Goal: Find specific page/section: Find specific page/section

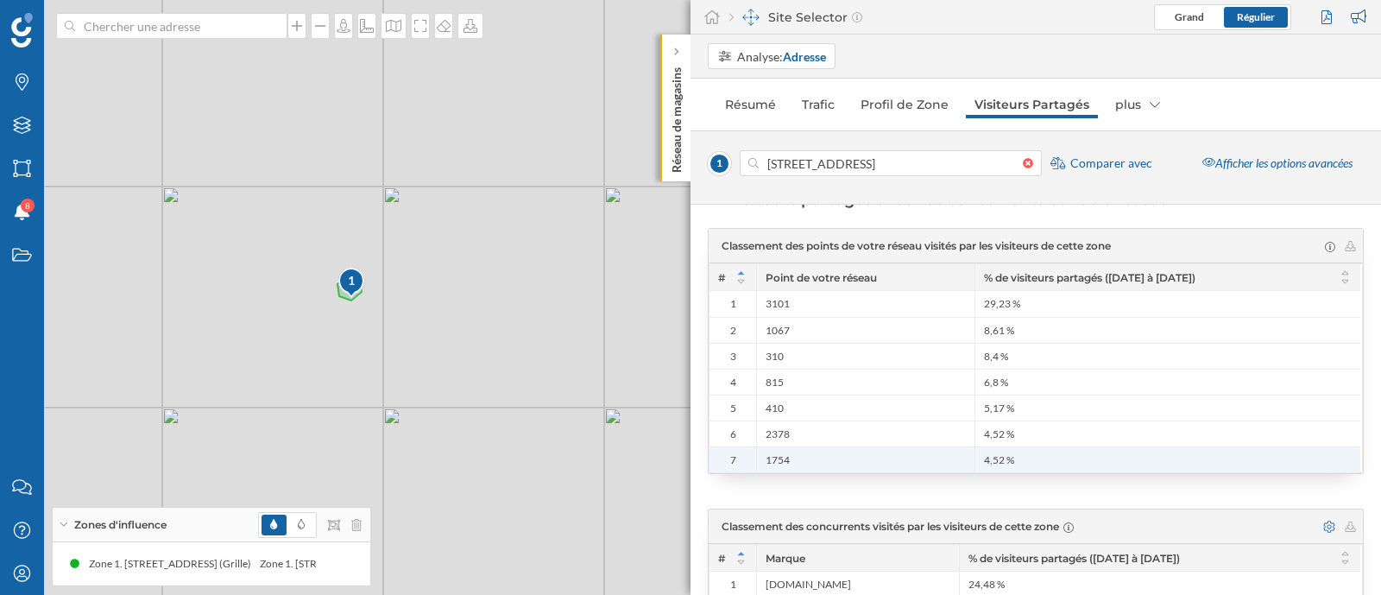
scroll to position [259, 0]
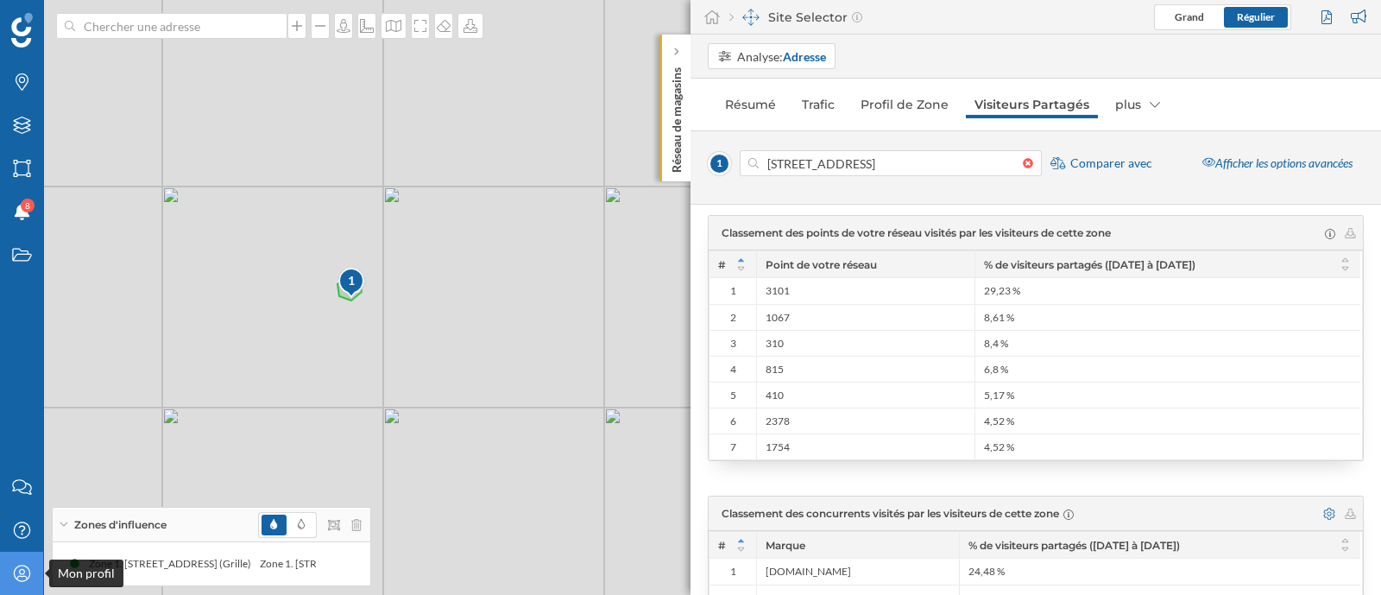
click at [22, 563] on div "Mon profil" at bounding box center [21, 573] width 43 height 43
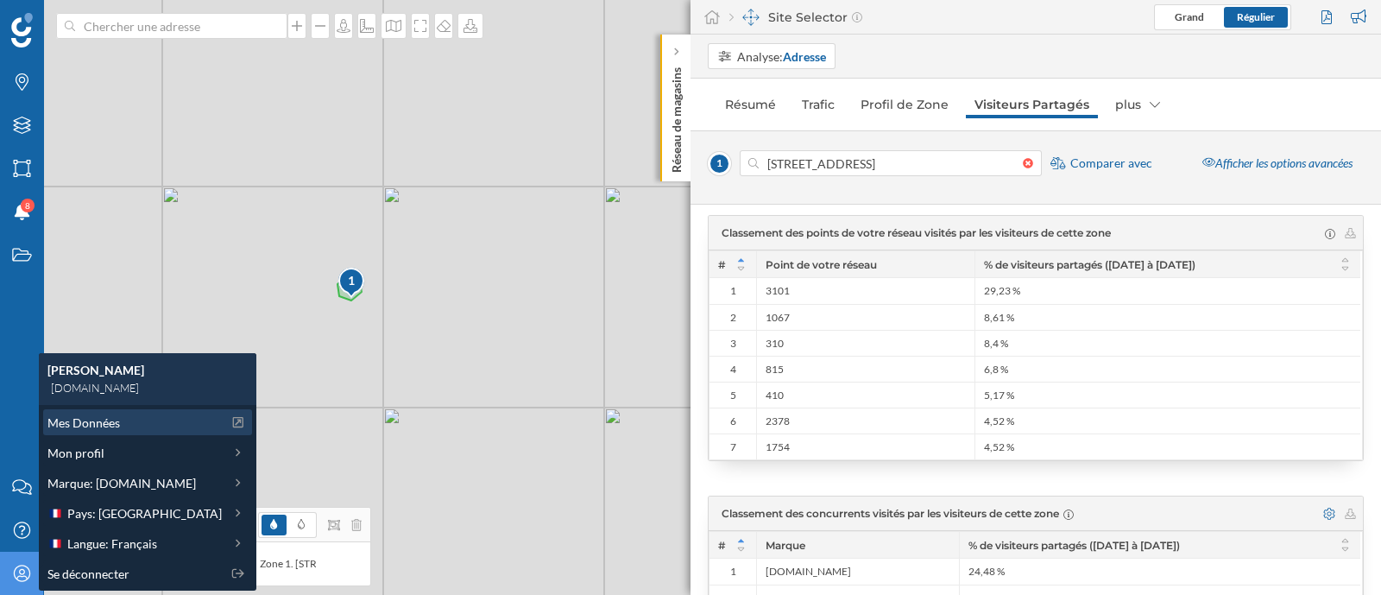
click at [112, 423] on span "Mes Données" at bounding box center [83, 422] width 72 height 18
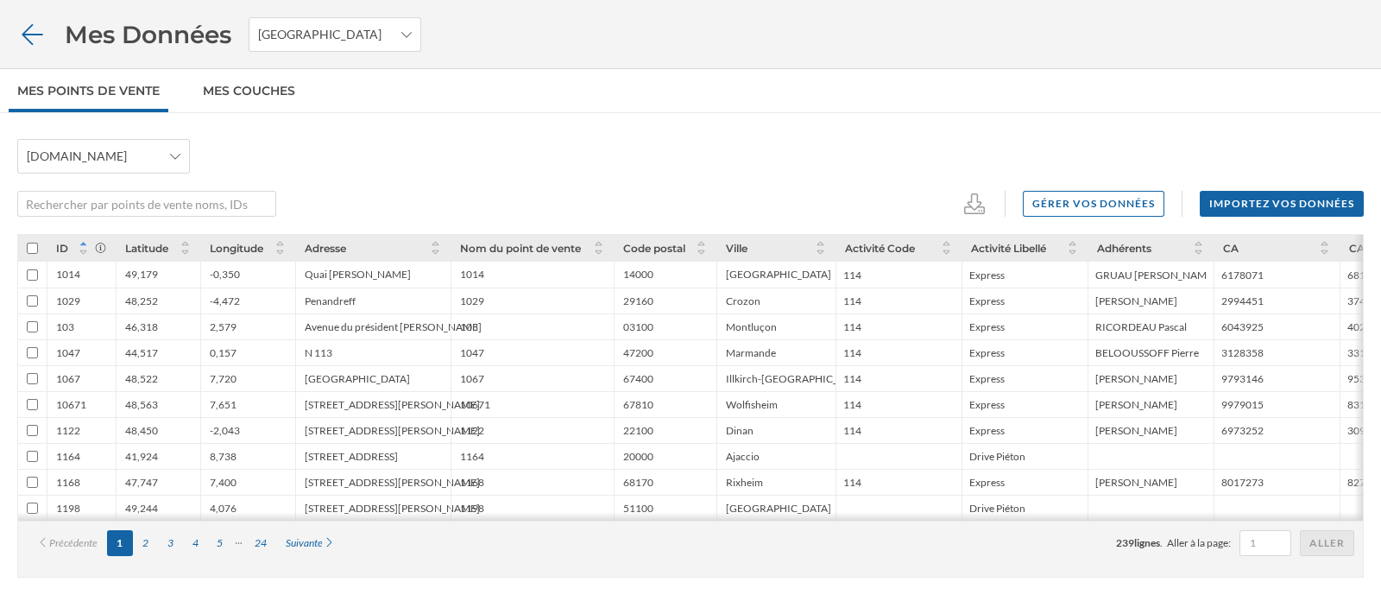
click at [26, 41] on icon at bounding box center [32, 34] width 30 height 24
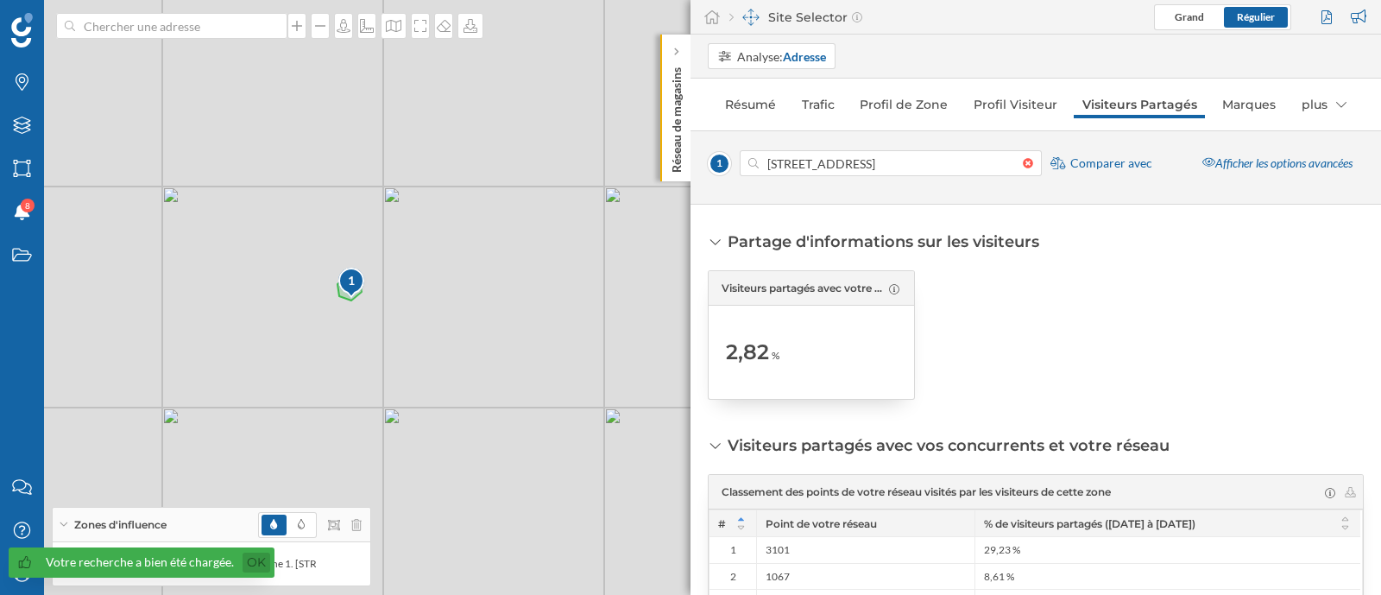
click at [262, 560] on link "Ok" at bounding box center [257, 562] width 28 height 20
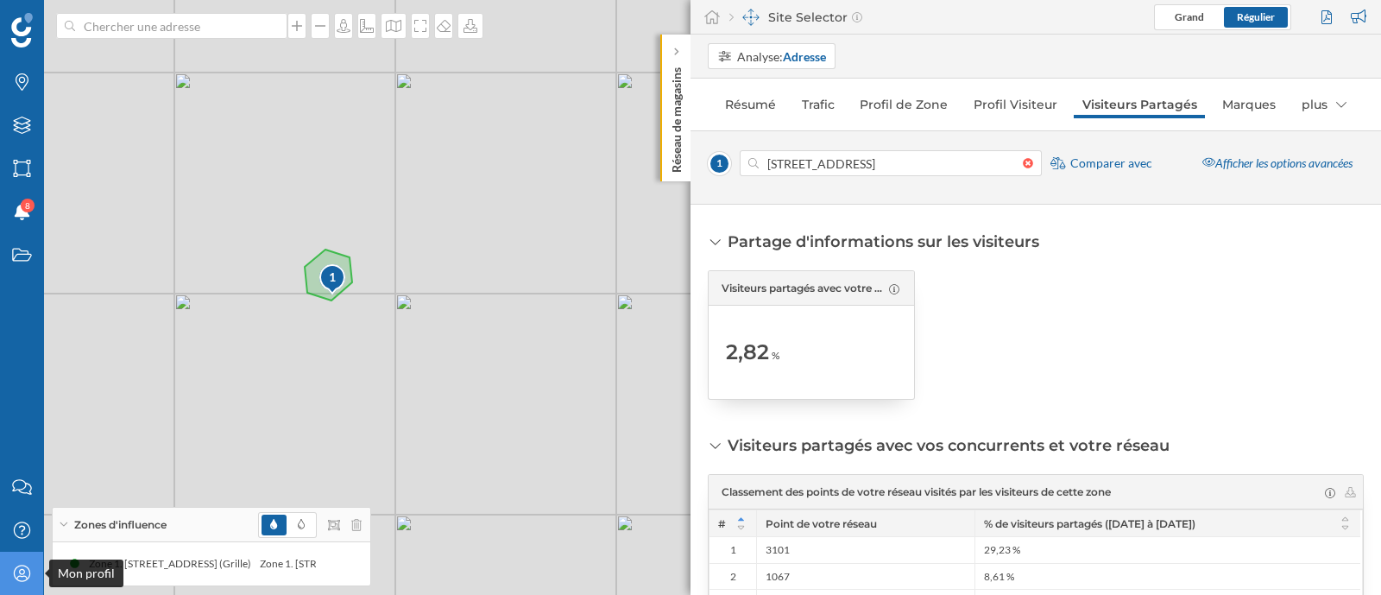
click at [16, 562] on div "Mon profil" at bounding box center [21, 573] width 43 height 43
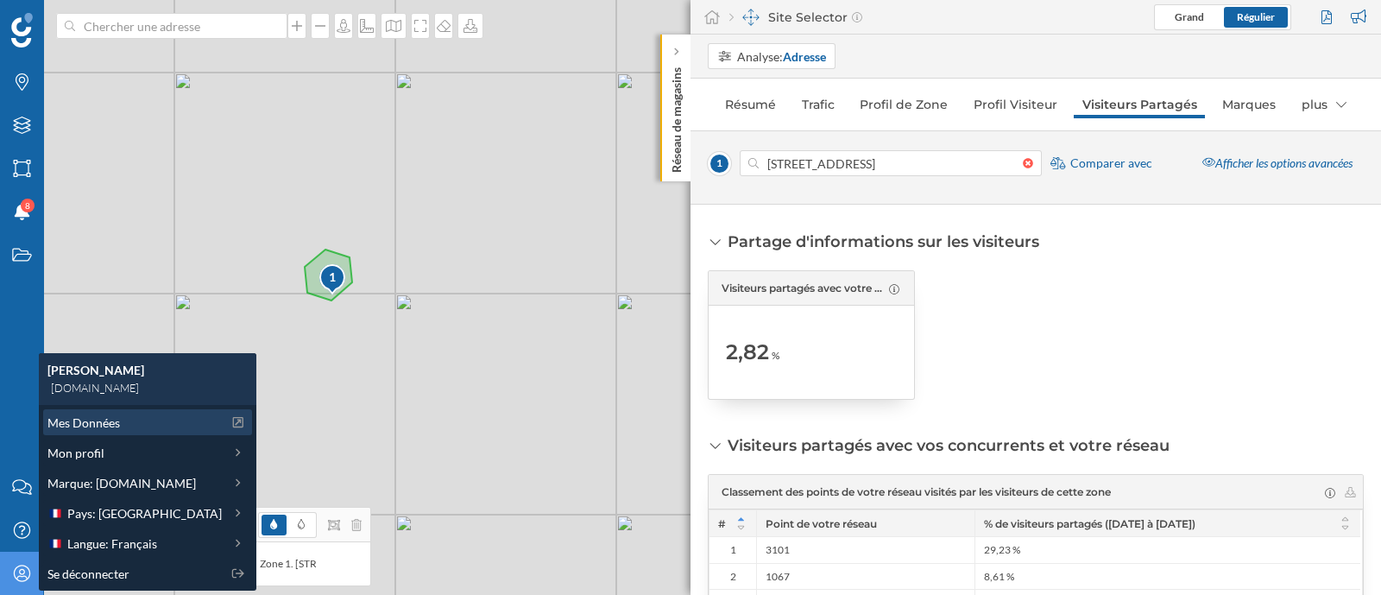
click at [119, 425] on span "Mes Données" at bounding box center [83, 422] width 72 height 18
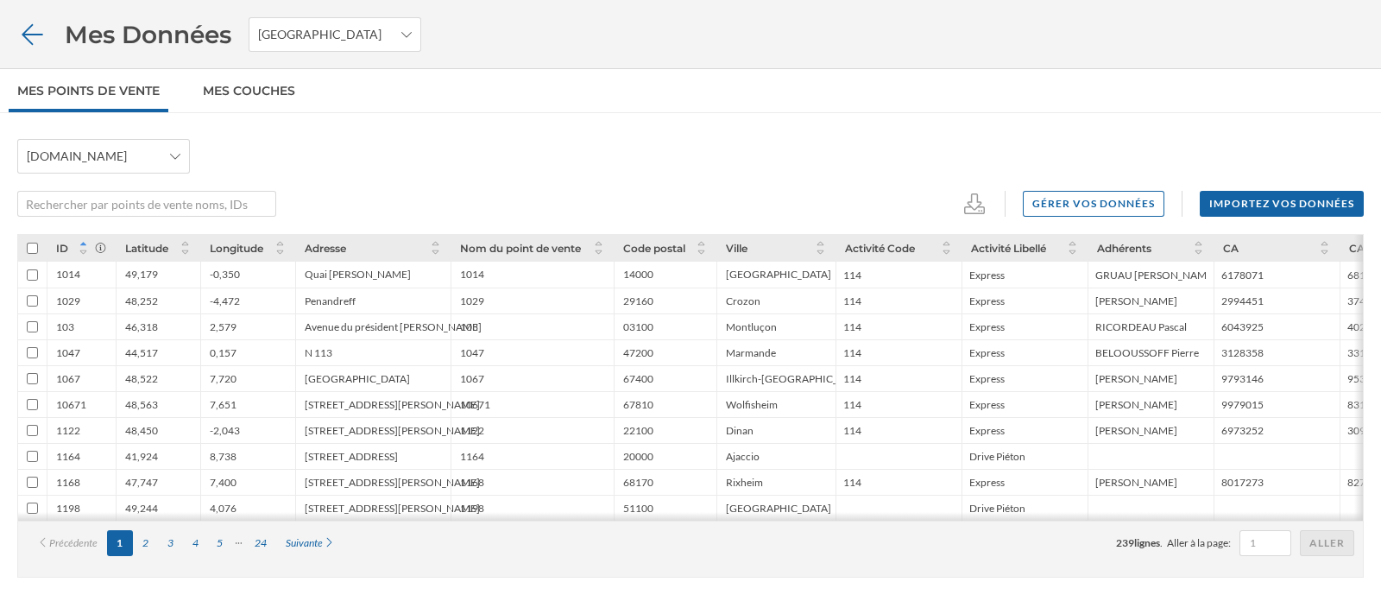
click at [28, 43] on icon at bounding box center [32, 34] width 30 height 24
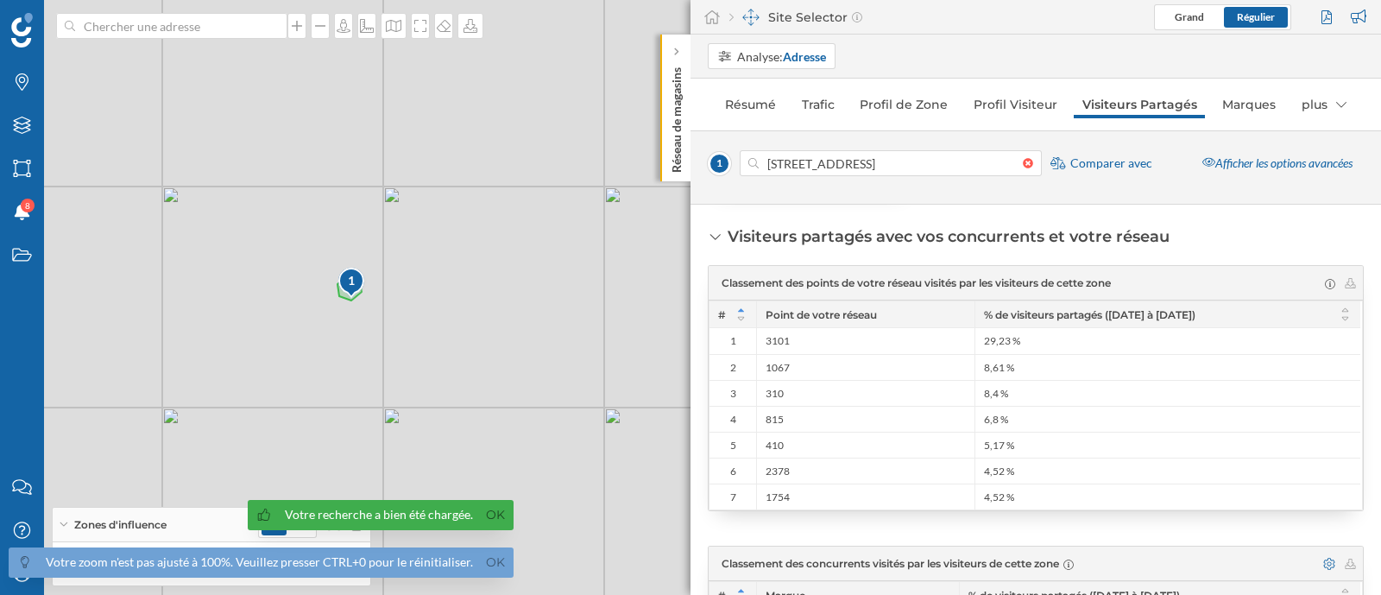
scroll to position [211, 0]
click at [505, 513] on div "Votre recherche a bien été chargée. Ok" at bounding box center [381, 515] width 266 height 30
click at [495, 519] on link "Ok" at bounding box center [496, 515] width 28 height 20
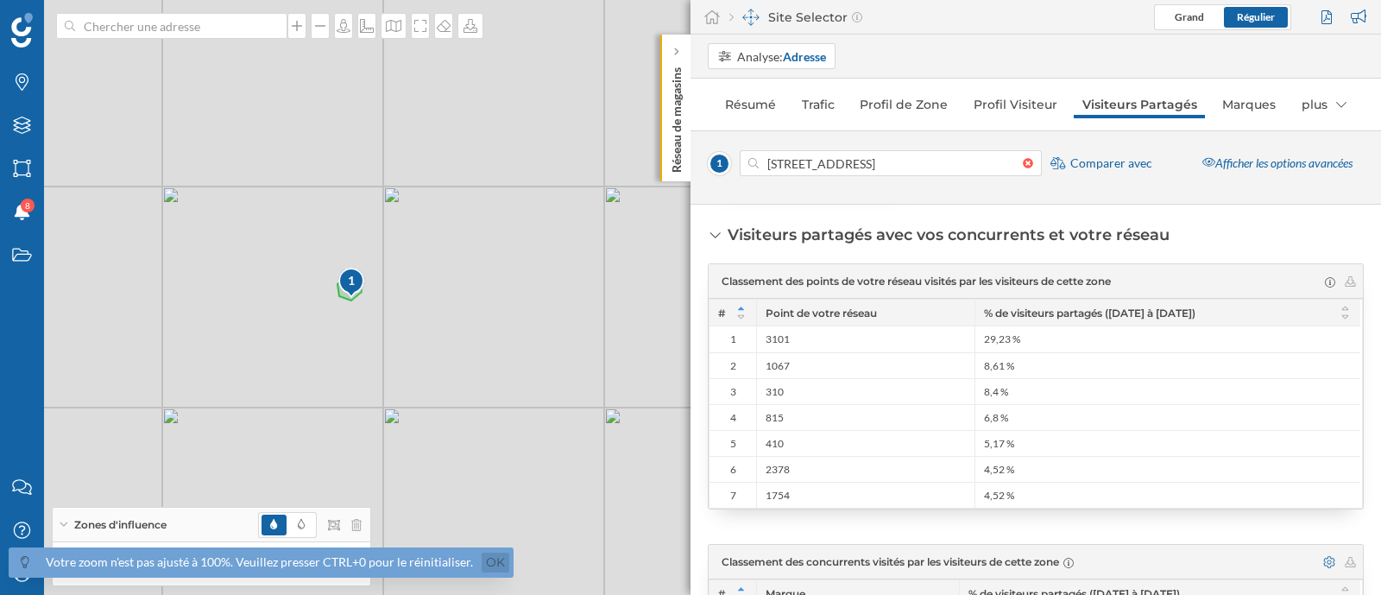
click at [492, 557] on link "Ok" at bounding box center [496, 562] width 28 height 20
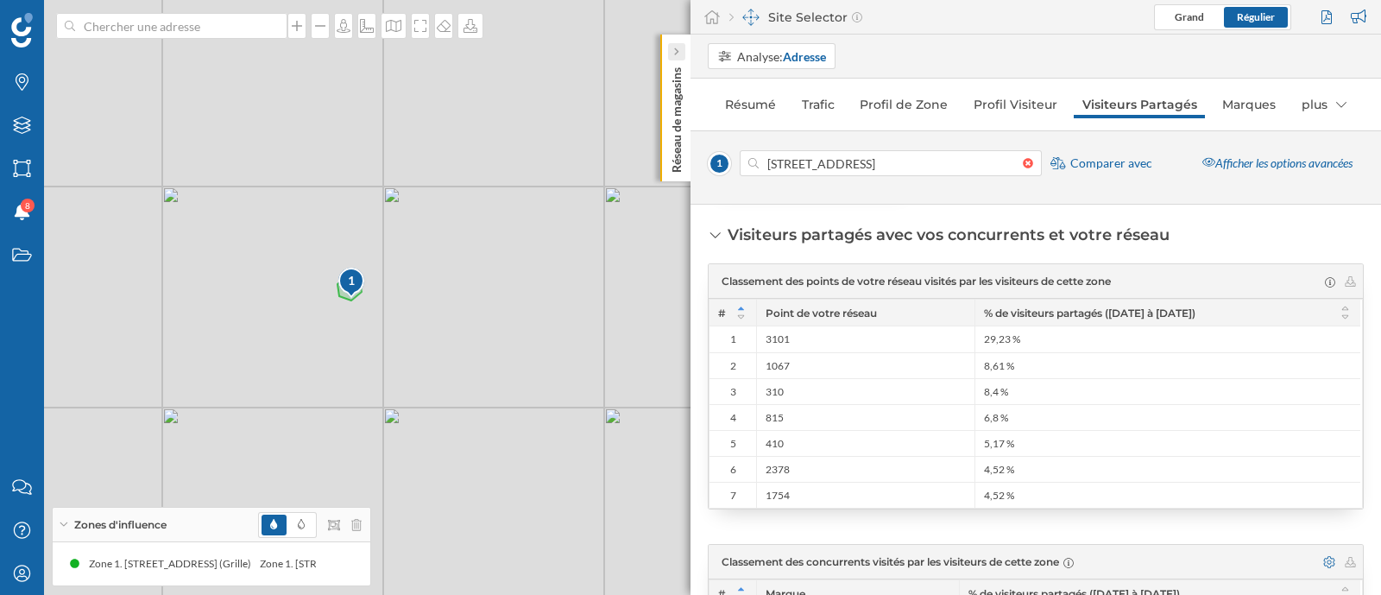
click at [673, 56] on icon at bounding box center [675, 52] width 5 height 10
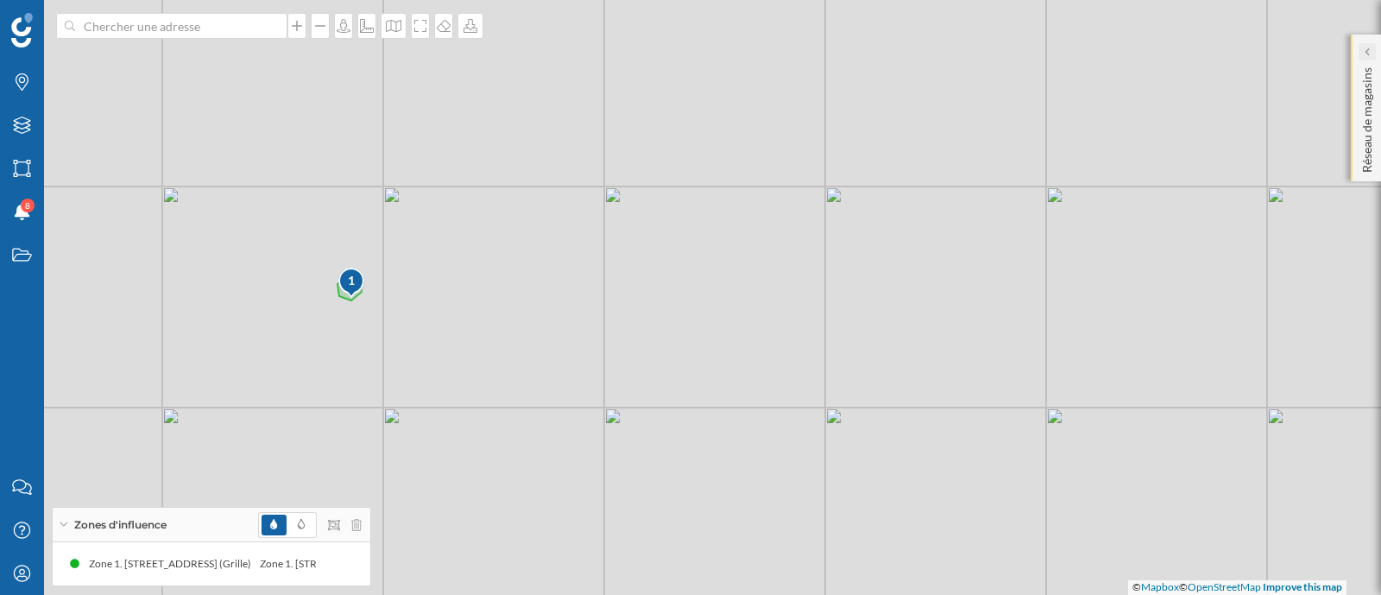
click at [1364, 47] on icon at bounding box center [1366, 51] width 5 height 9
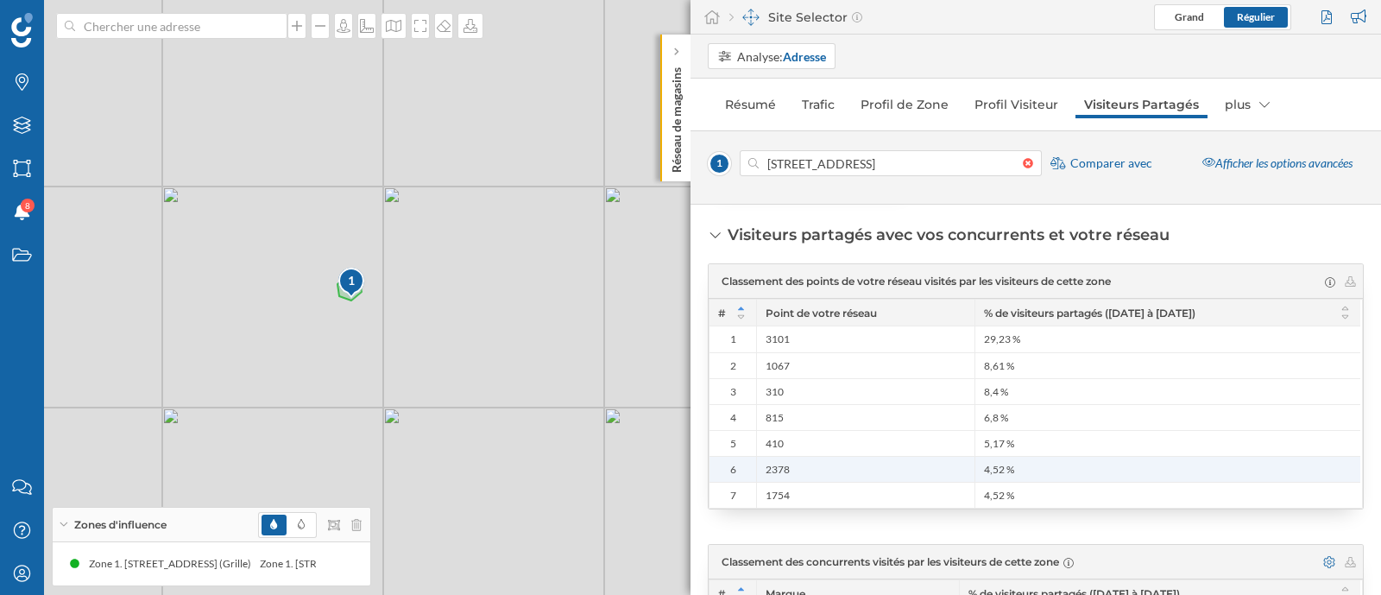
scroll to position [438, 0]
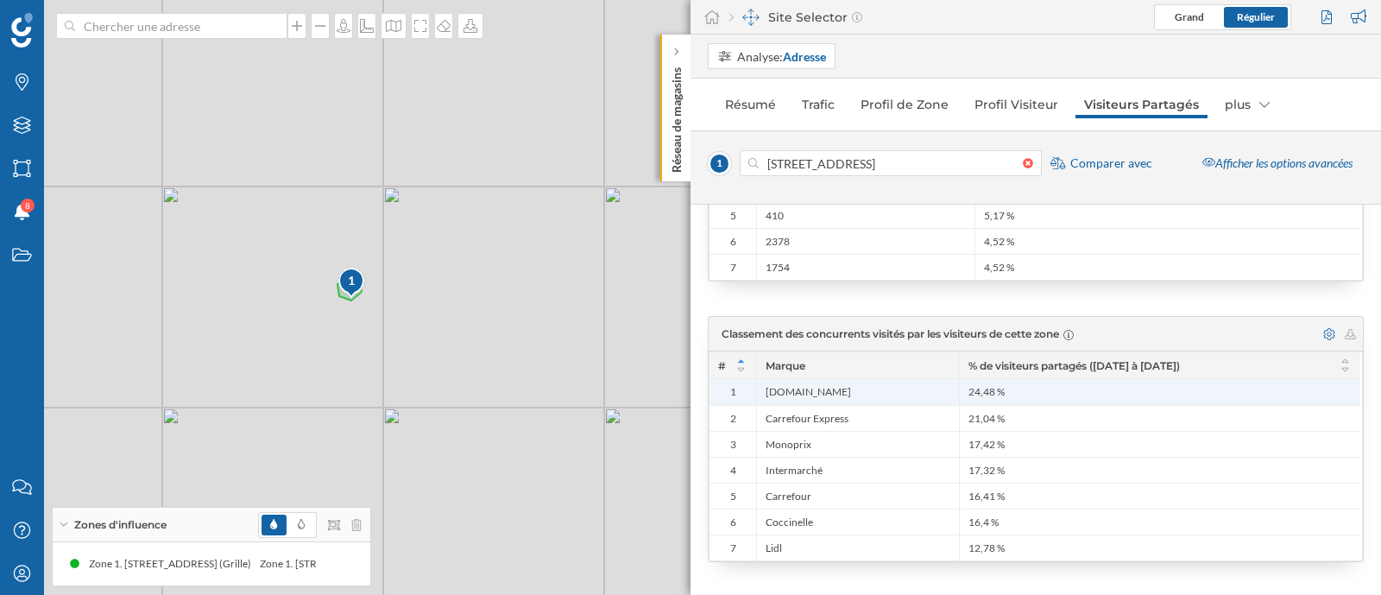
click at [1026, 399] on div "24,48 %" at bounding box center [1159, 392] width 401 height 26
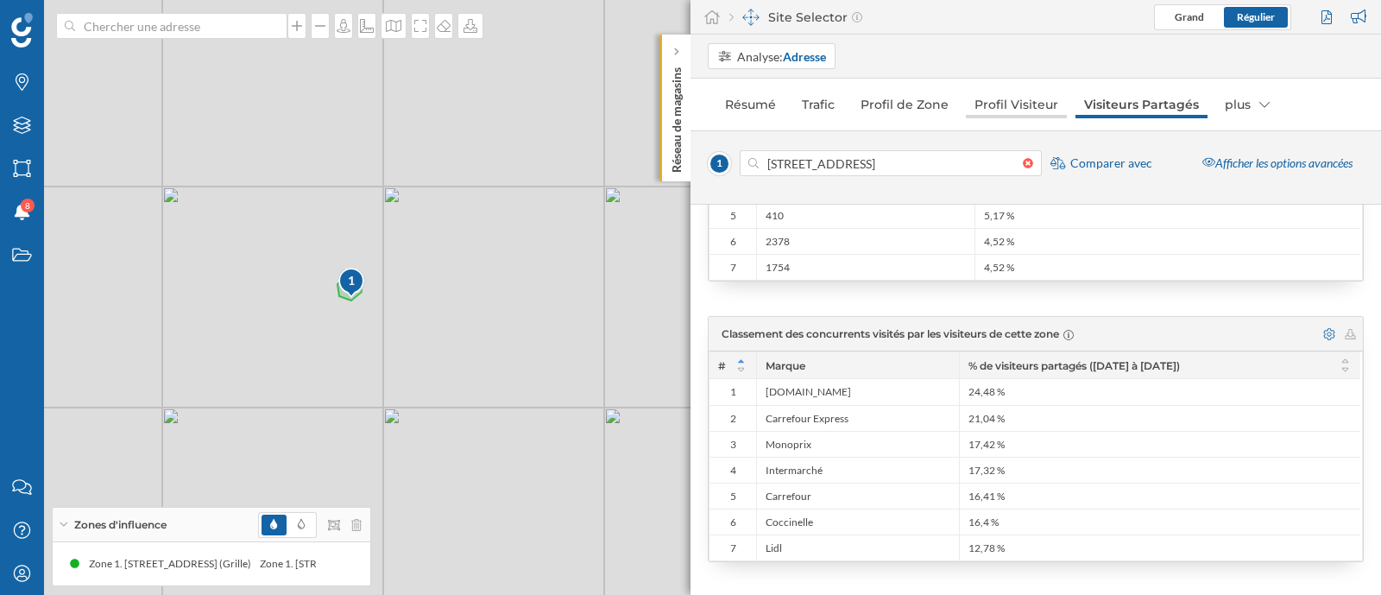
click at [1010, 117] on link "Profil Visiteur" at bounding box center [1016, 105] width 101 height 28
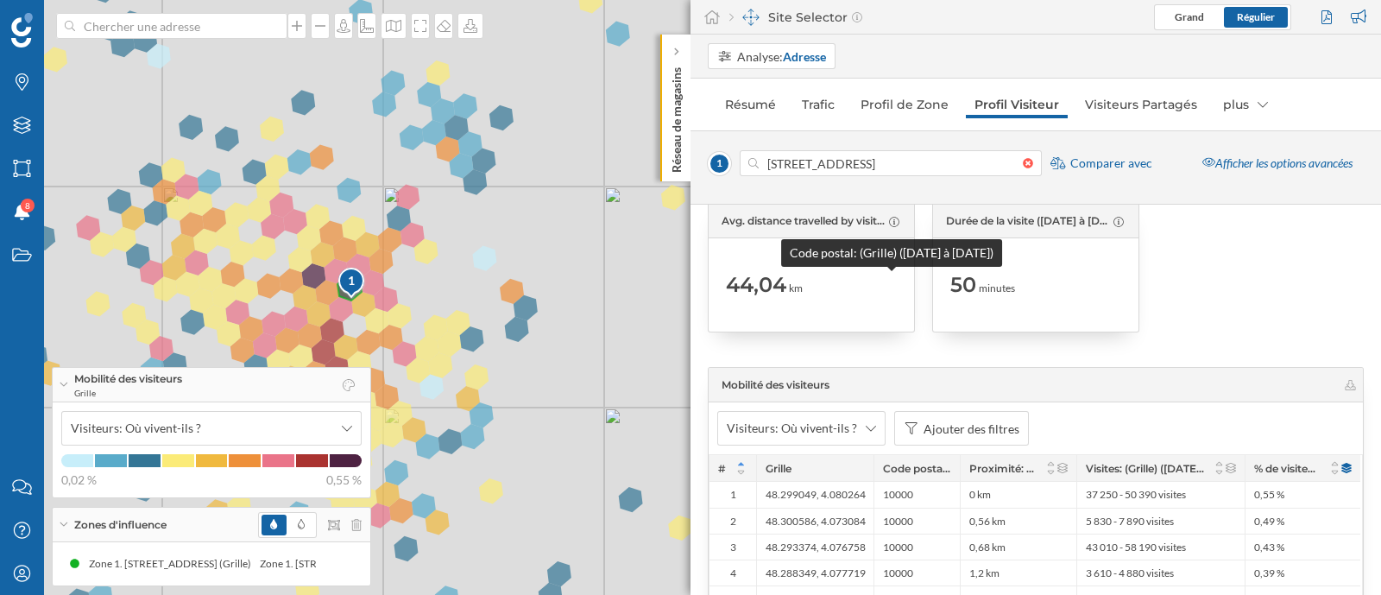
scroll to position [3451, 0]
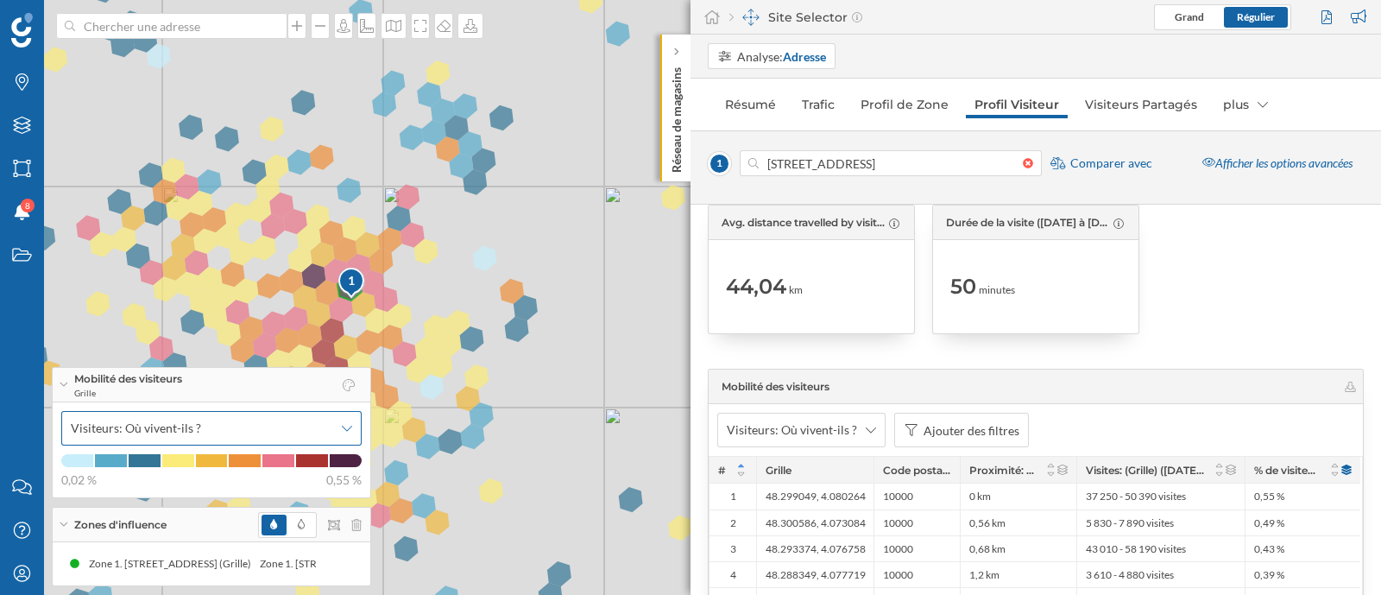
click at [262, 438] on div "Visiteurs: Où vivent-ils ?" at bounding box center [211, 428] width 300 height 35
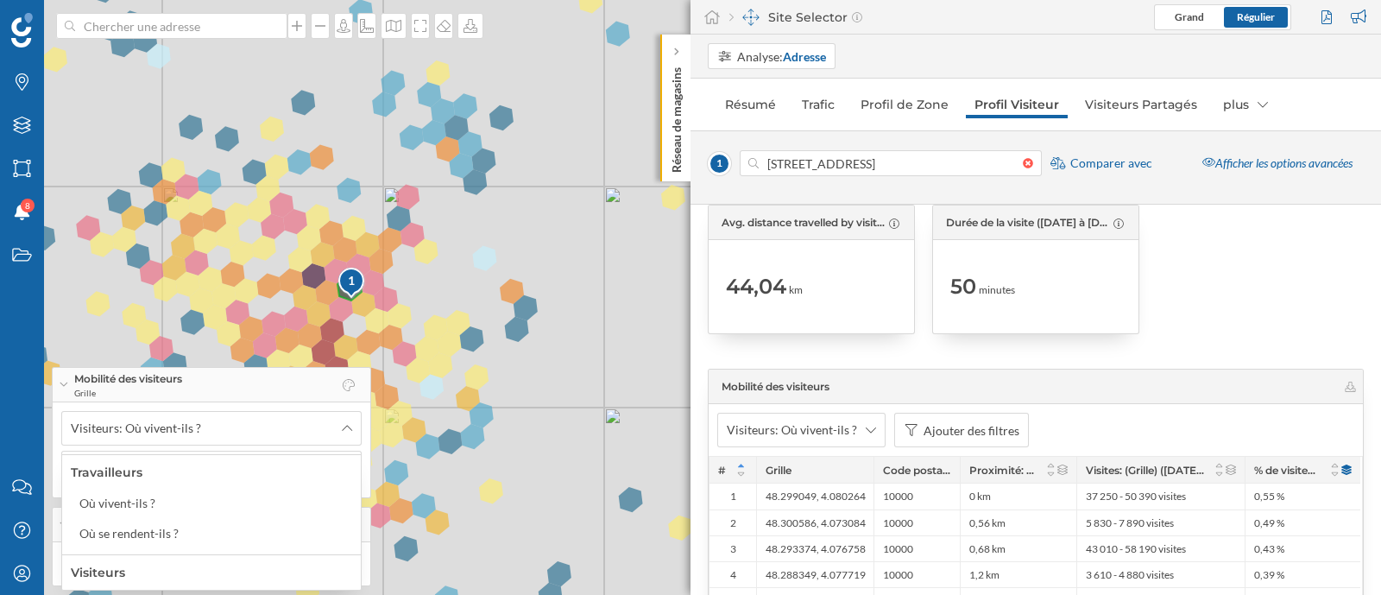
scroll to position [186, 0]
click at [206, 567] on div "Quels autres lieux visitent-ils ?" at bounding box center [160, 574] width 162 height 15
